Goal: Share content: Share content

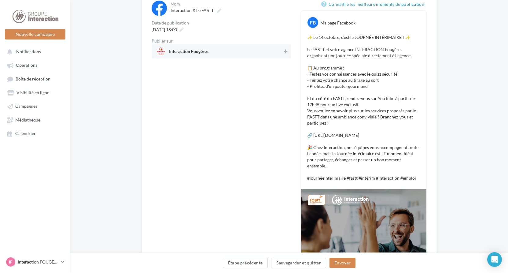
scroll to position [131, 0]
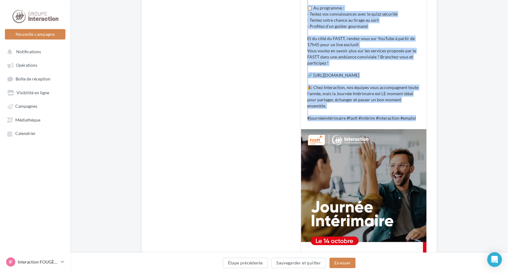
drag, startPoint x: 308, startPoint y: 109, endPoint x: 412, endPoint y: 118, distance: 103.7
click at [412, 118] on p "✨ Le [DATE], c’est la JOURNÉE INTÉRIMAIRE ! ✨ Le FASTT et votre agence INTERACT…" at bounding box center [363, 47] width 113 height 147
copy p "✨ Le [DATE], c’est la JOURNÉE INTÉRIMAIRE ! ✨ Le FASTT et votre agence INTERACT…"
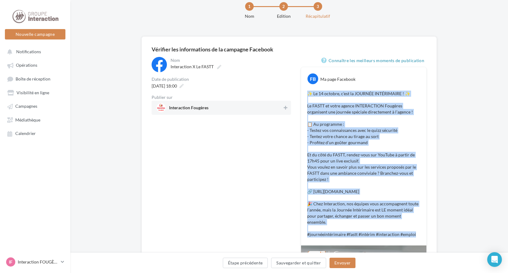
scroll to position [0, 0]
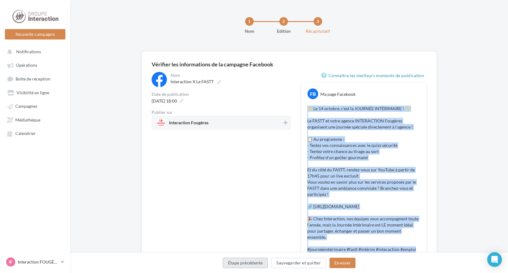
click at [250, 262] on button "Étape précédente" at bounding box center [245, 262] width 45 height 10
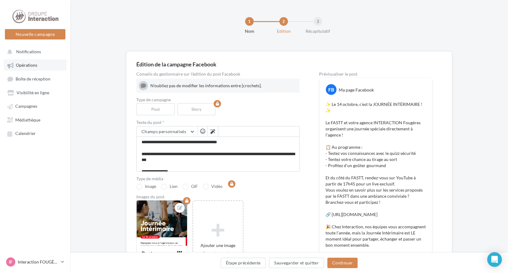
click at [17, 66] on span "Opérations" at bounding box center [26, 65] width 21 height 5
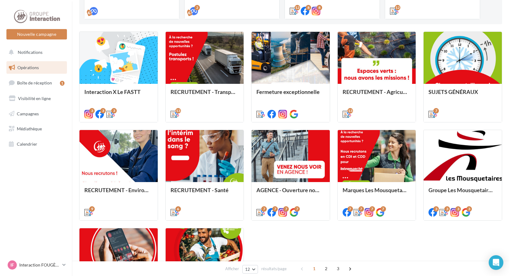
scroll to position [61, 0]
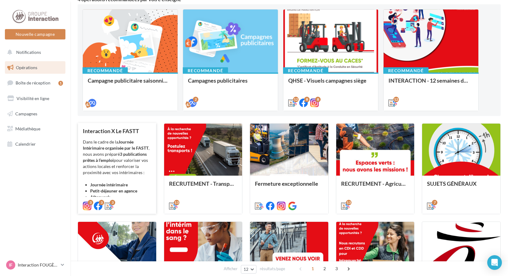
click at [123, 158] on strong "3 publications prêtes à l’emploi" at bounding box center [115, 156] width 64 height 11
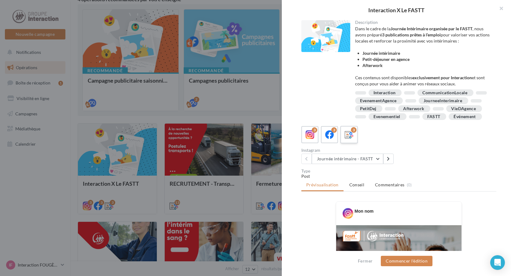
click at [355, 143] on label "3" at bounding box center [348, 134] width 17 height 17
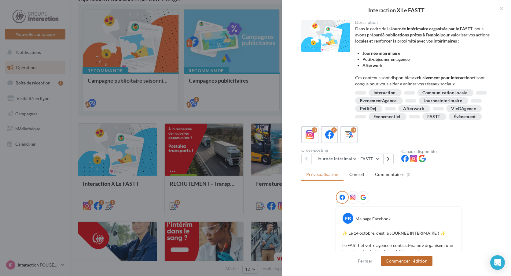
click at [402, 258] on button "Commencer l'édition" at bounding box center [407, 261] width 52 height 10
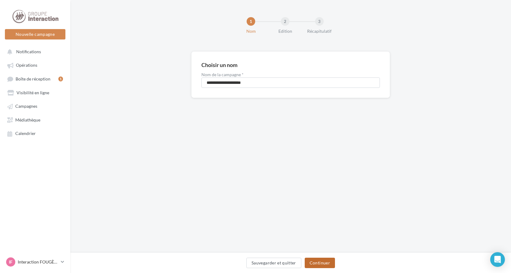
click at [322, 263] on button "Continuer" at bounding box center [320, 262] width 30 height 10
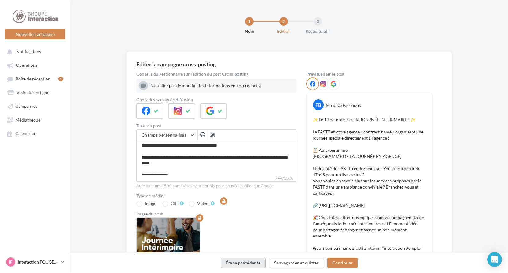
click at [250, 262] on button "Étape précédente" at bounding box center [243, 262] width 45 height 10
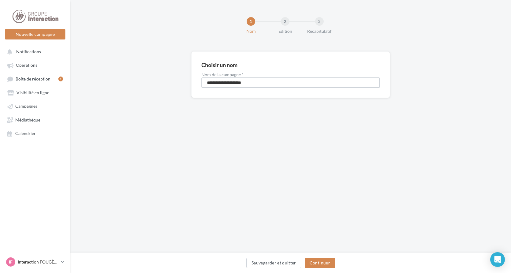
click at [225, 83] on input "**********" at bounding box center [290, 82] width 179 height 10
type input "**********"
click at [315, 259] on button "Continuer" at bounding box center [320, 262] width 30 height 10
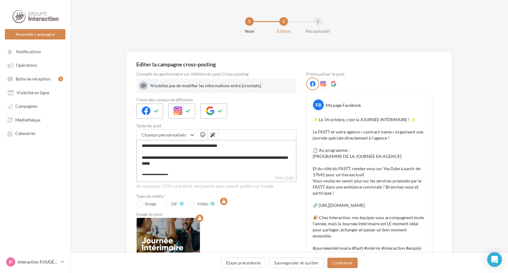
scroll to position [88, 0]
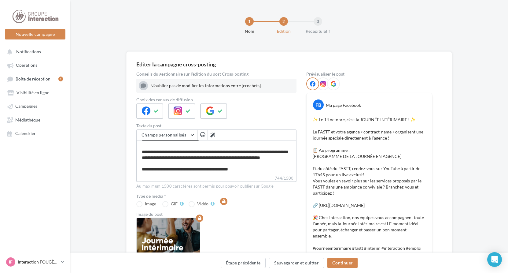
drag, startPoint x: 143, startPoint y: 144, endPoint x: 389, endPoint y: 209, distance: 253.6
click at [378, 239] on div "Conseils du gestionnaire sur l'édition du post Cross-posting N’oubliez pas de m…" at bounding box center [289, 250] width 306 height 357
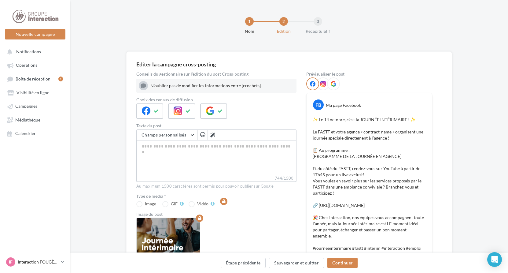
scroll to position [0, 0]
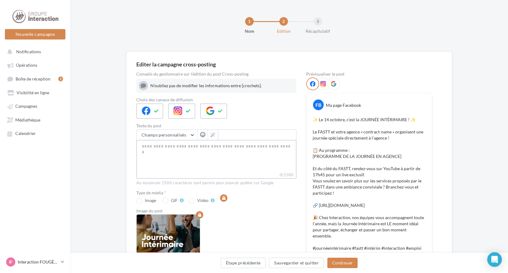
paste textarea "**********"
type textarea "**********"
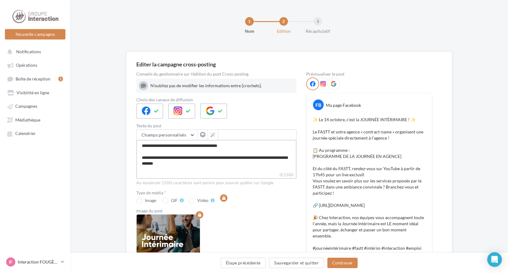
type textarea "**********"
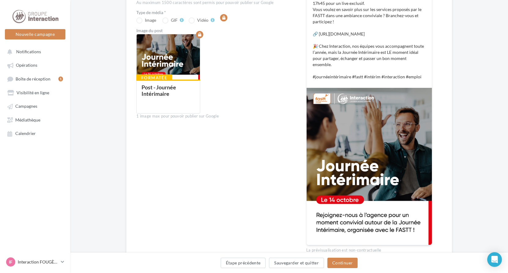
scroll to position [214, 0]
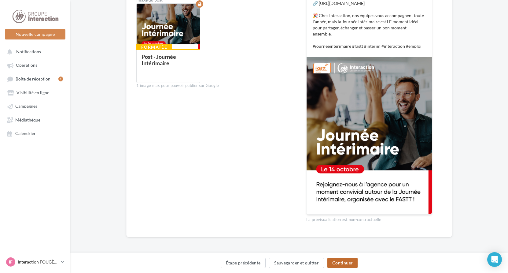
type textarea "**********"
click at [346, 262] on button "Continuer" at bounding box center [342, 262] width 30 height 10
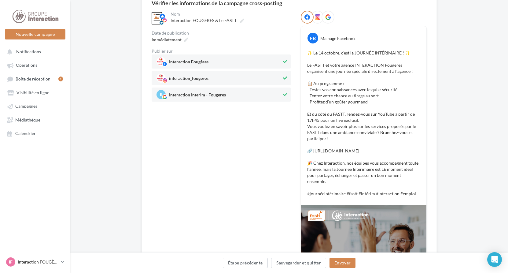
scroll to position [0, 0]
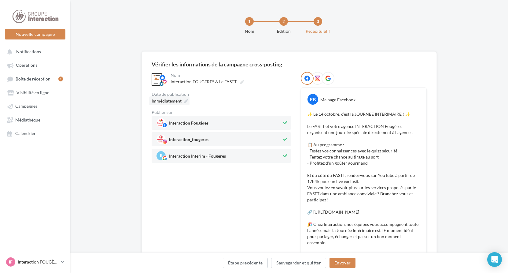
click at [185, 101] on icon at bounding box center [186, 101] width 4 height 4
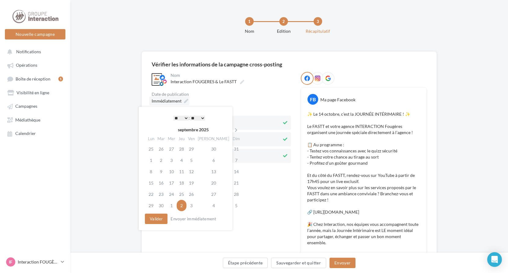
click at [185, 101] on icon at bounding box center [186, 101] width 4 height 4
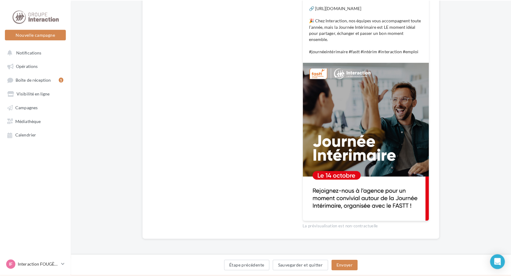
scroll to position [20, 0]
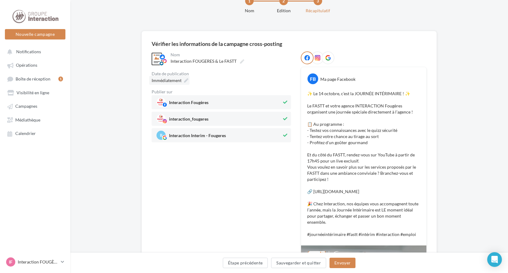
click at [187, 80] on icon at bounding box center [186, 80] width 4 height 4
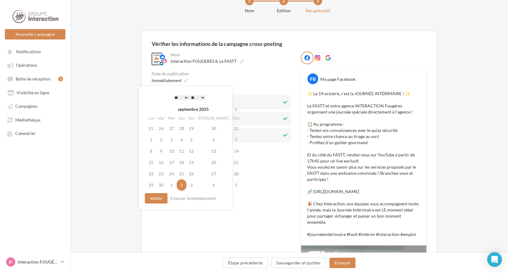
click at [184, 98] on select "* * * * * * * * * * ** ** ** ** ** ** ** ** ** ** ** ** ** **" at bounding box center [180, 97] width 15 height 5
click at [161, 199] on button "Valider" at bounding box center [156, 198] width 23 height 10
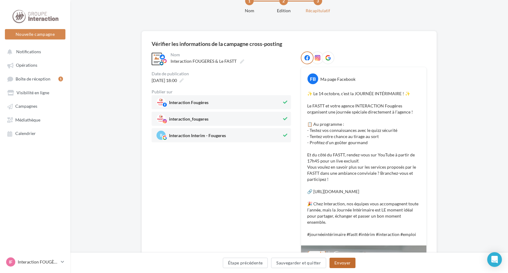
click at [342, 260] on button "Envoyer" at bounding box center [343, 262] width 26 height 10
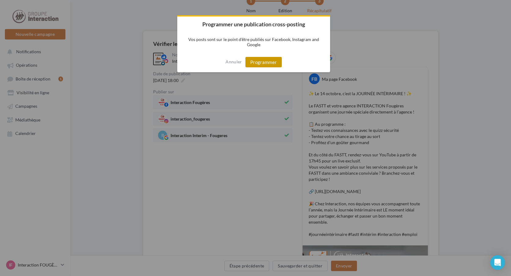
click at [266, 60] on button "Programmer" at bounding box center [263, 62] width 36 height 10
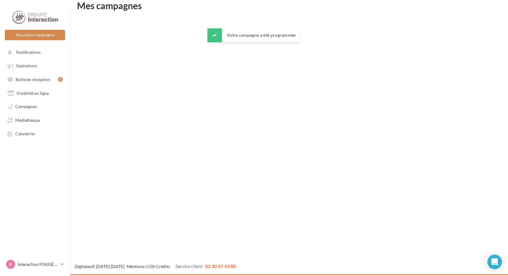
scroll to position [10, 0]
